Goal: Navigation & Orientation: Understand site structure

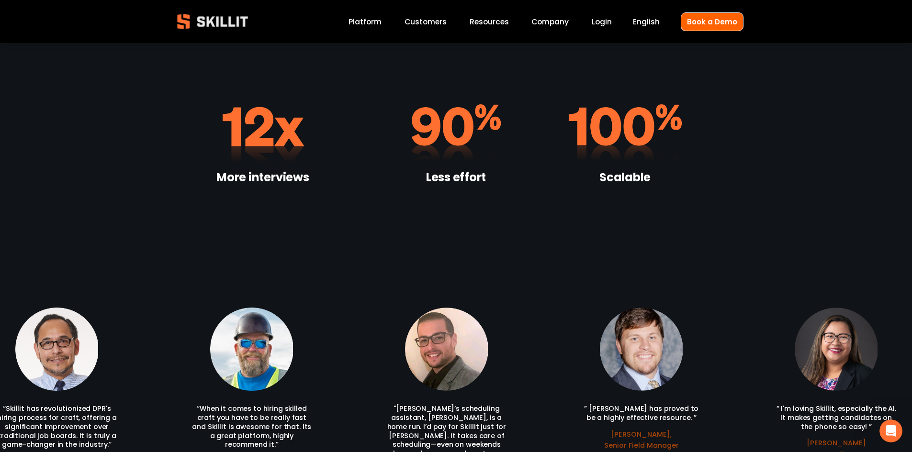
scroll to position [1915, 0]
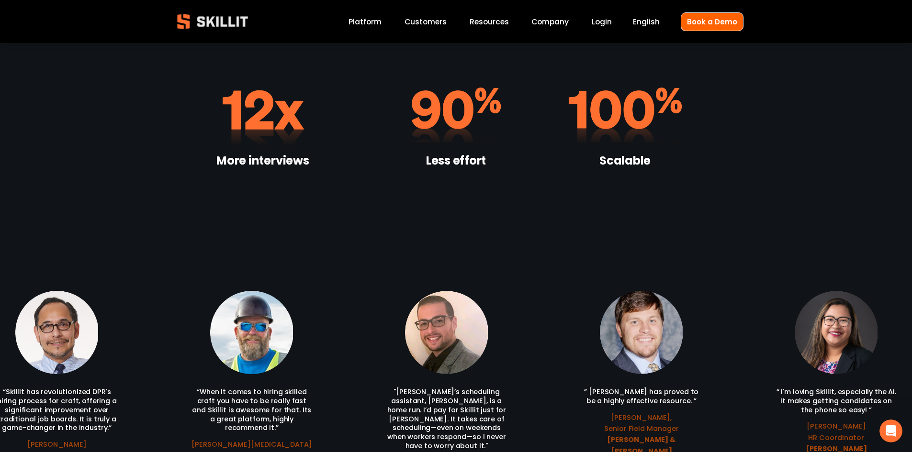
click at [555, 22] on link "Company" at bounding box center [549, 21] width 37 height 13
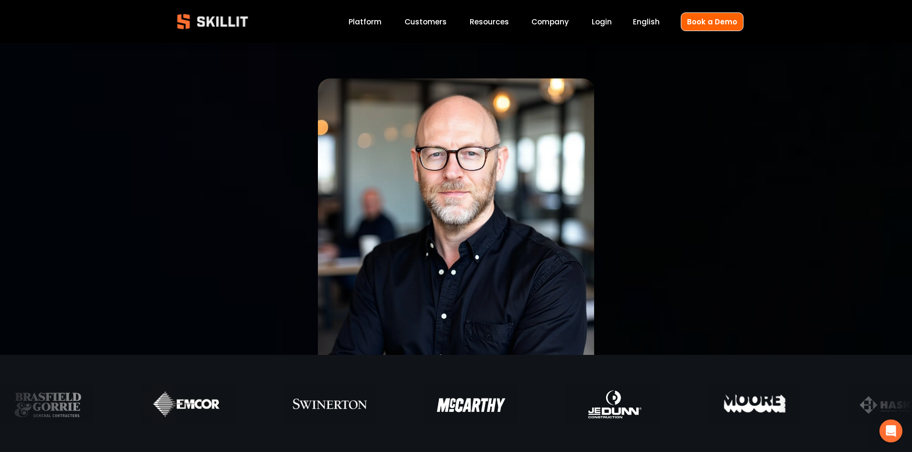
click at [0, 0] on span "Pricing" at bounding box center [0, 0] width 0 height 0
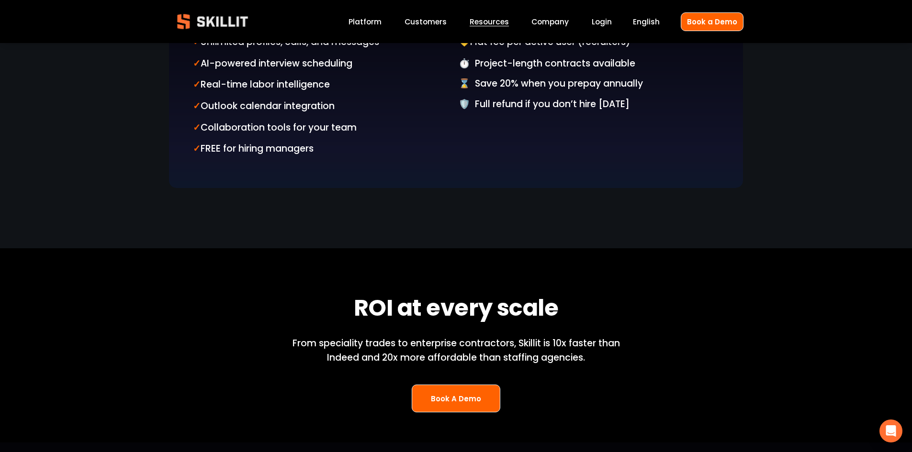
scroll to position [1245, 0]
